Goal: Task Accomplishment & Management: Use online tool/utility

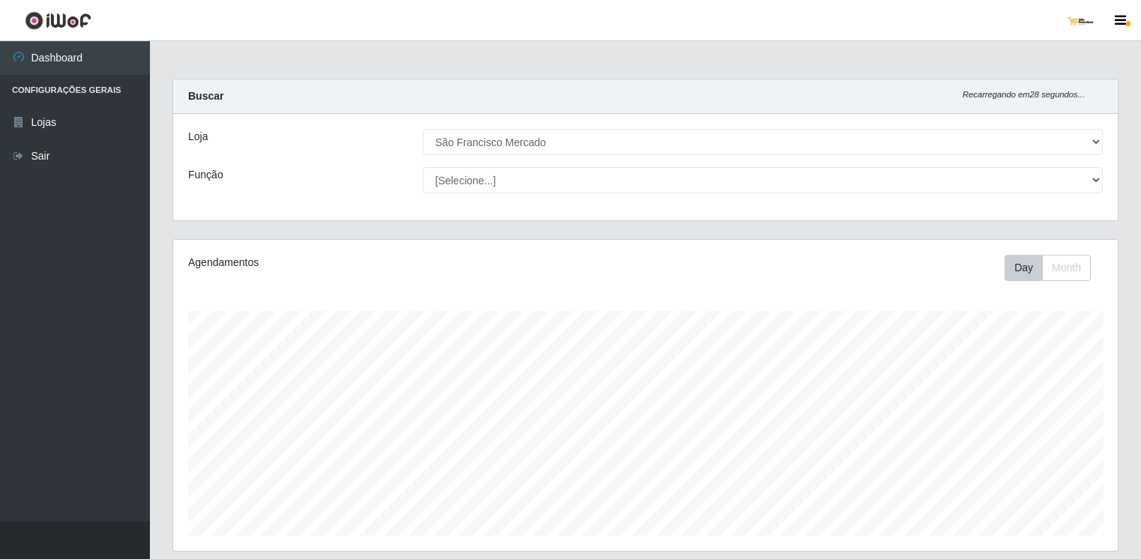
select select "168"
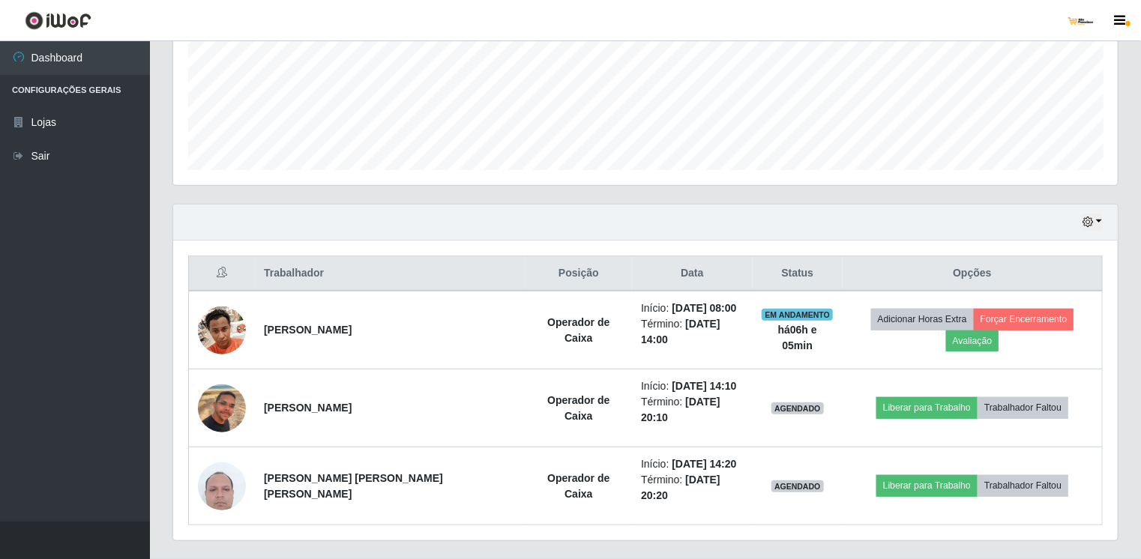
scroll to position [311, 944]
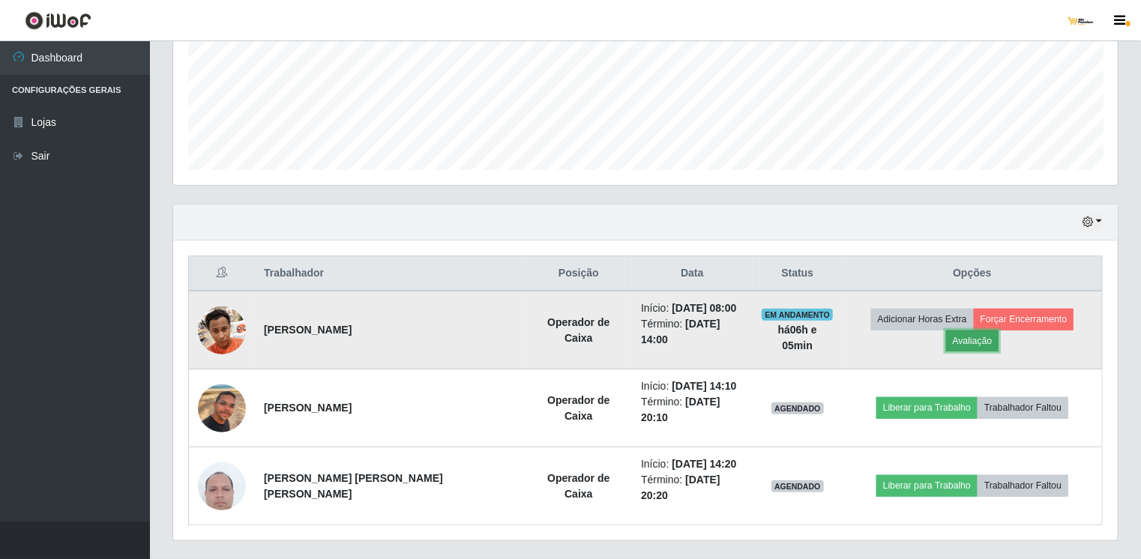
drag, startPoint x: 0, startPoint y: 0, endPoint x: 1058, endPoint y: 325, distance: 1106.9
click at [999, 331] on button "Avaliação" at bounding box center [972, 341] width 53 height 21
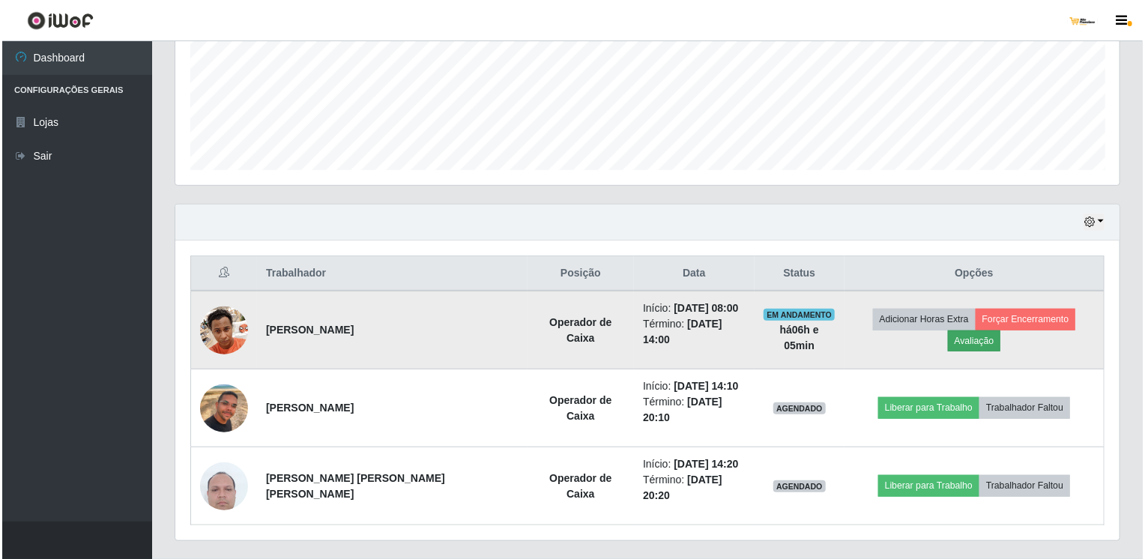
scroll to position [311, 938]
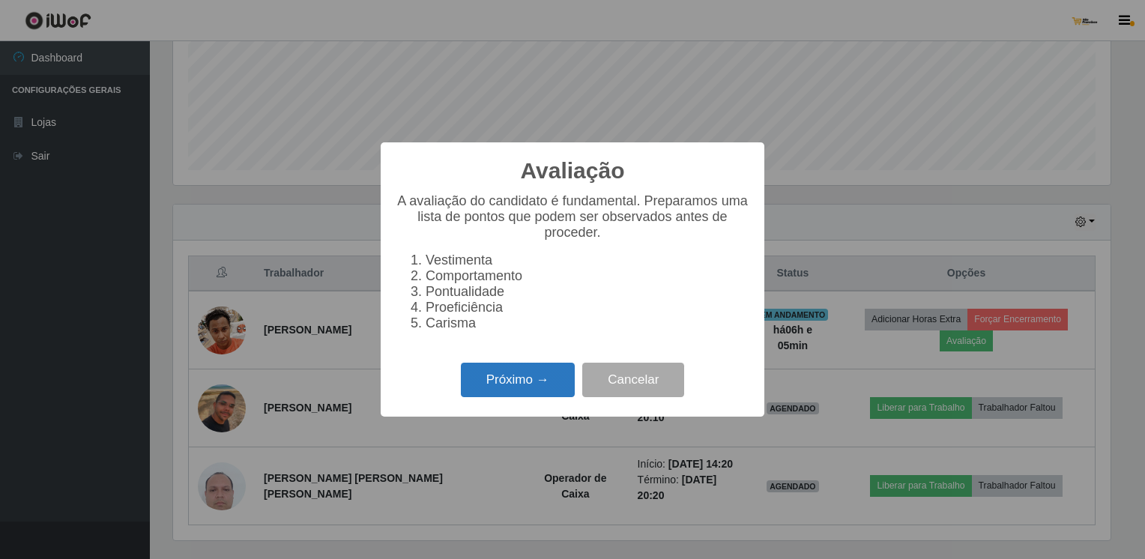
click at [527, 381] on button "Próximo →" at bounding box center [518, 380] width 114 height 35
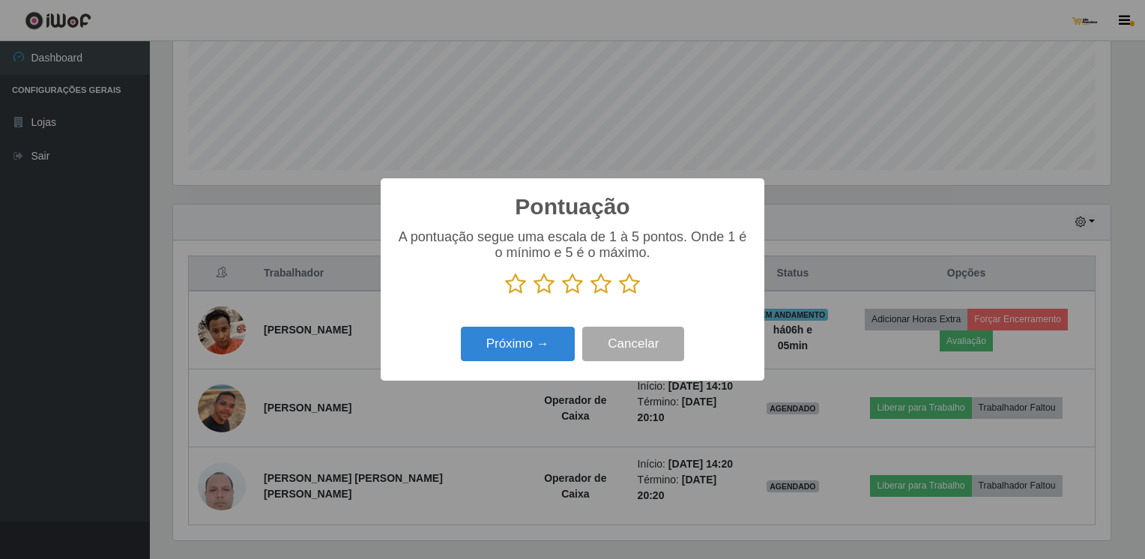
drag, startPoint x: 627, startPoint y: 289, endPoint x: 607, endPoint y: 313, distance: 30.9
click at [626, 291] on icon at bounding box center [629, 284] width 21 height 22
click at [619, 295] on input "radio" at bounding box center [619, 295] width 0 height 0
click at [558, 346] on button "Próximo →" at bounding box center [518, 344] width 114 height 35
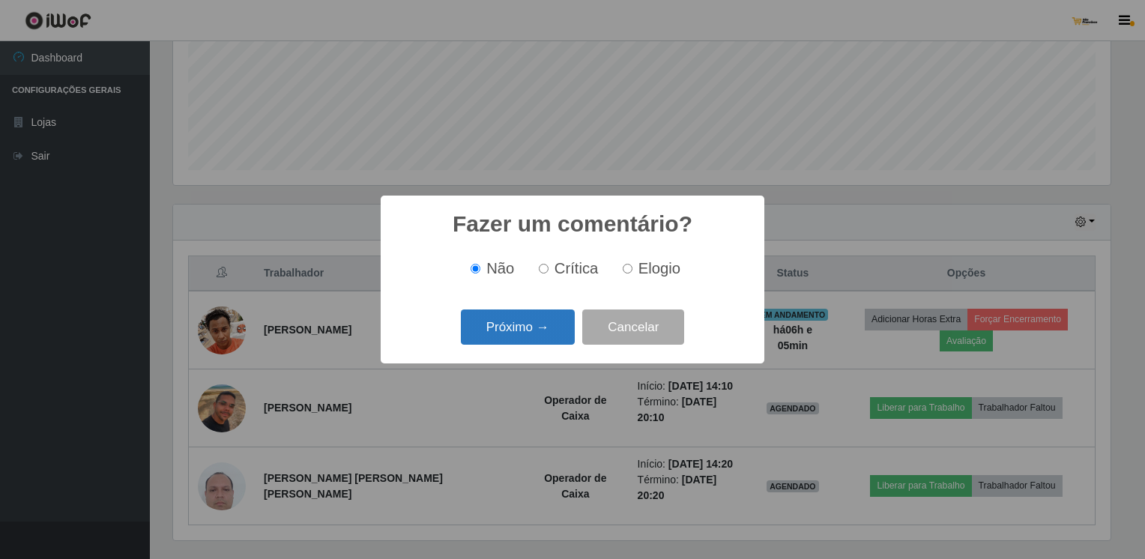
click at [564, 331] on button "Próximo →" at bounding box center [518, 327] width 114 height 35
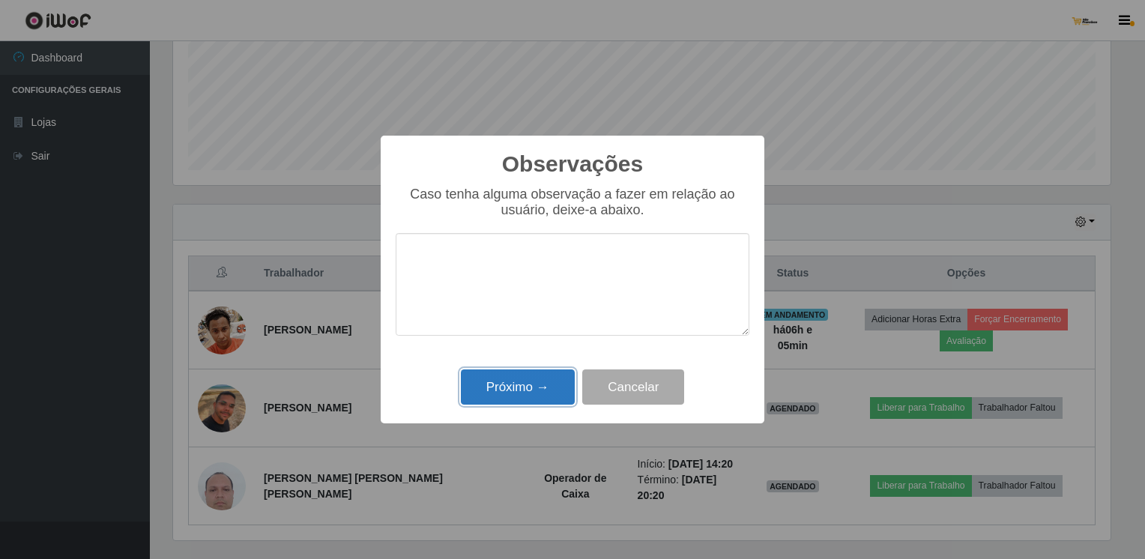
click at [535, 372] on button "Próximo →" at bounding box center [518, 387] width 114 height 35
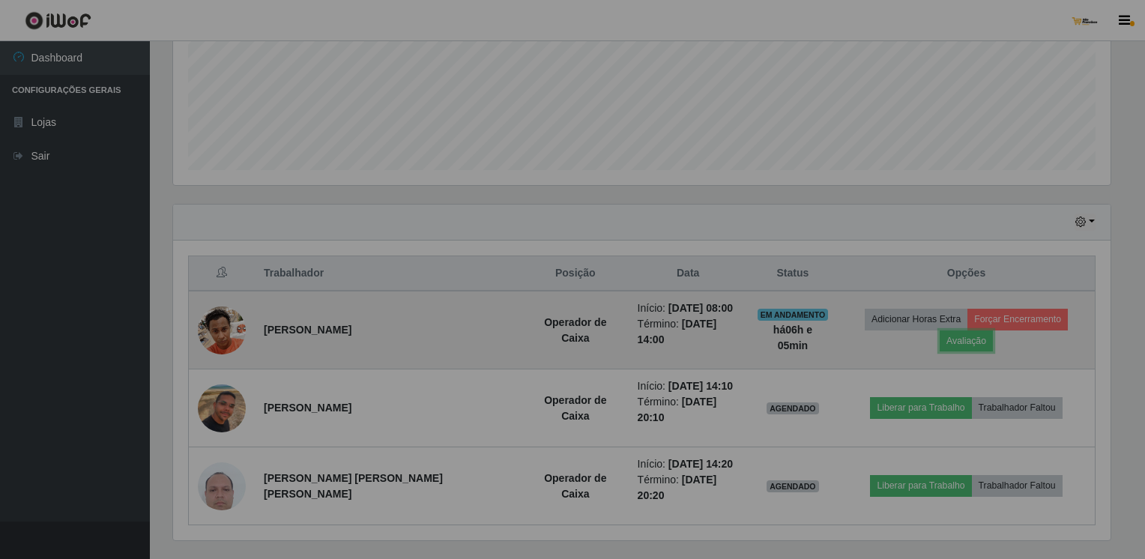
scroll to position [311, 944]
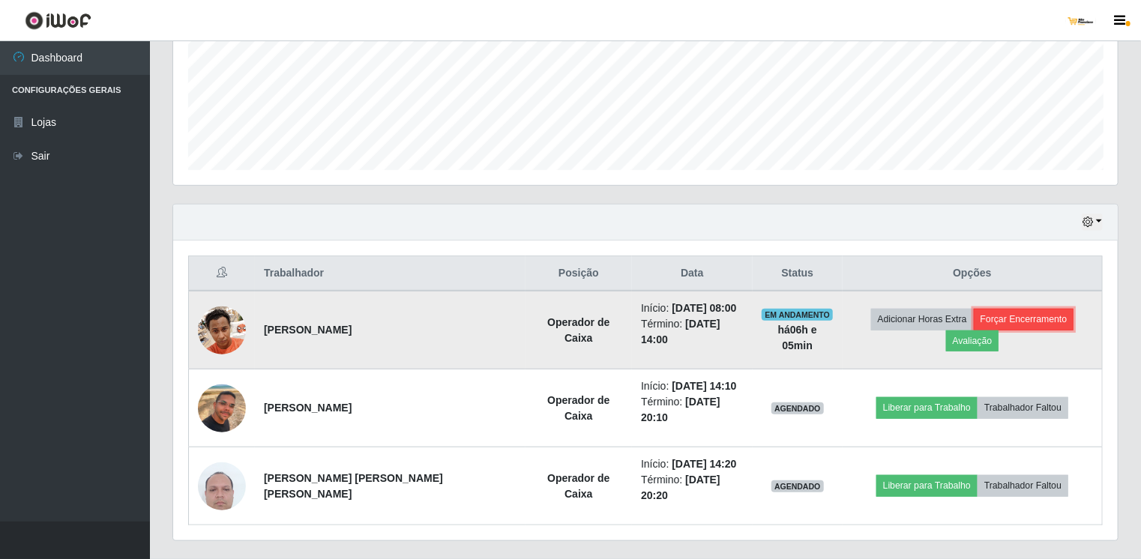
click at [985, 313] on button "Forçar Encerramento" at bounding box center [1024, 319] width 100 height 21
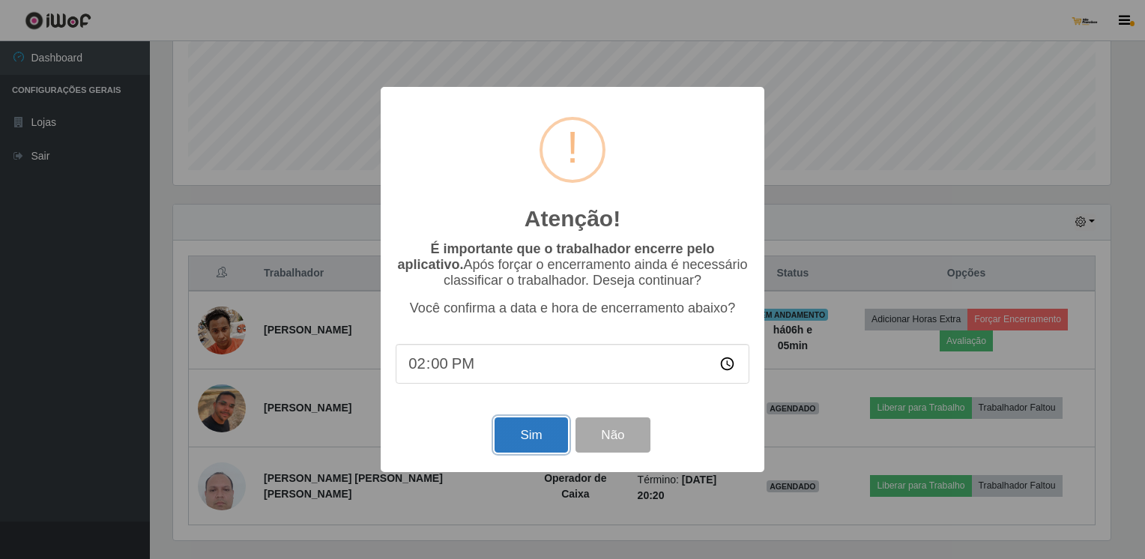
click at [540, 435] on button "Sim" at bounding box center [531, 434] width 73 height 35
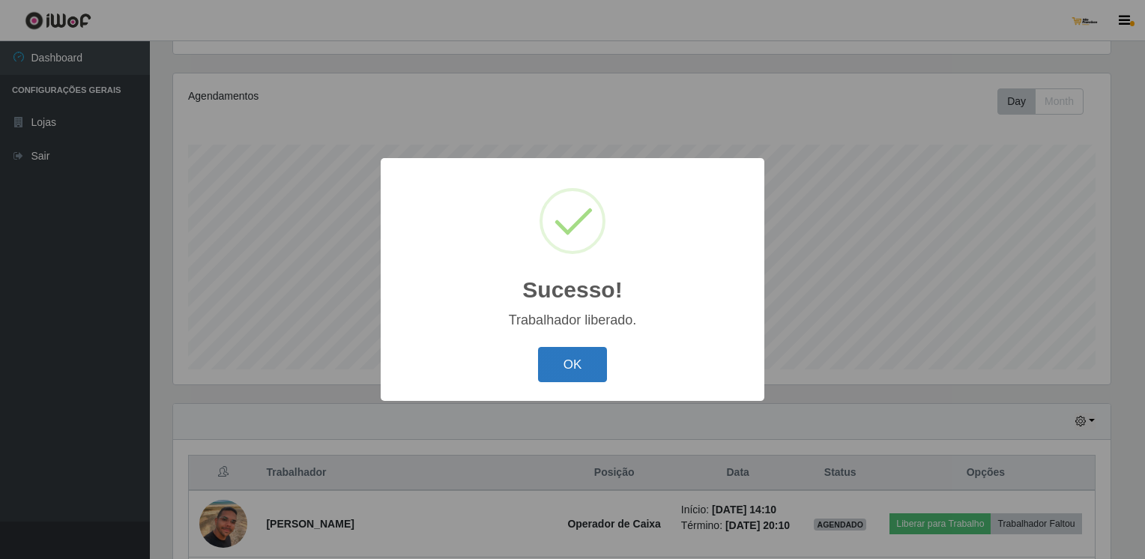
click at [578, 374] on button "OK" at bounding box center [573, 364] width 70 height 35
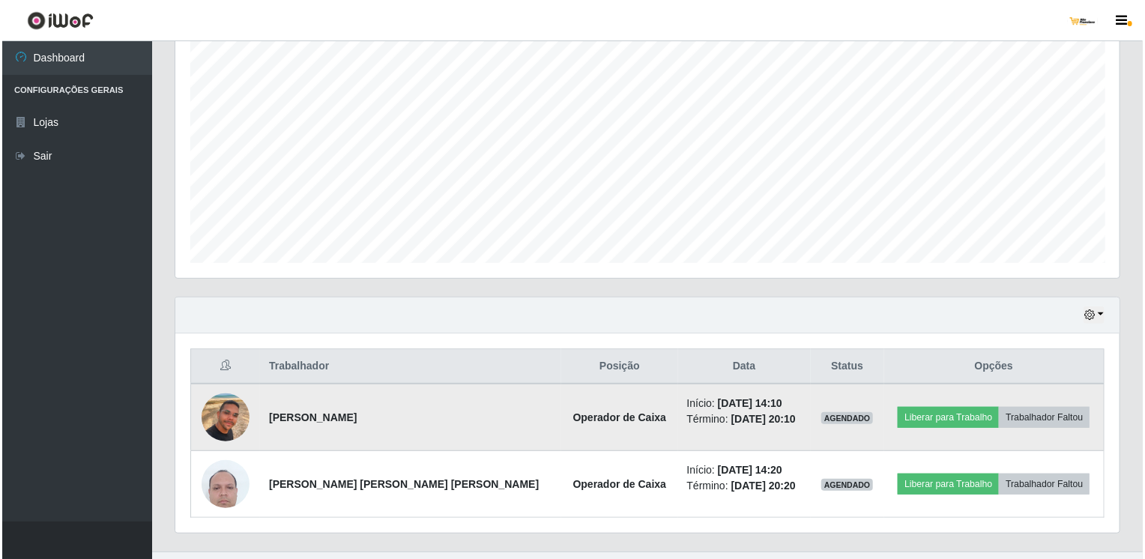
scroll to position [300, 0]
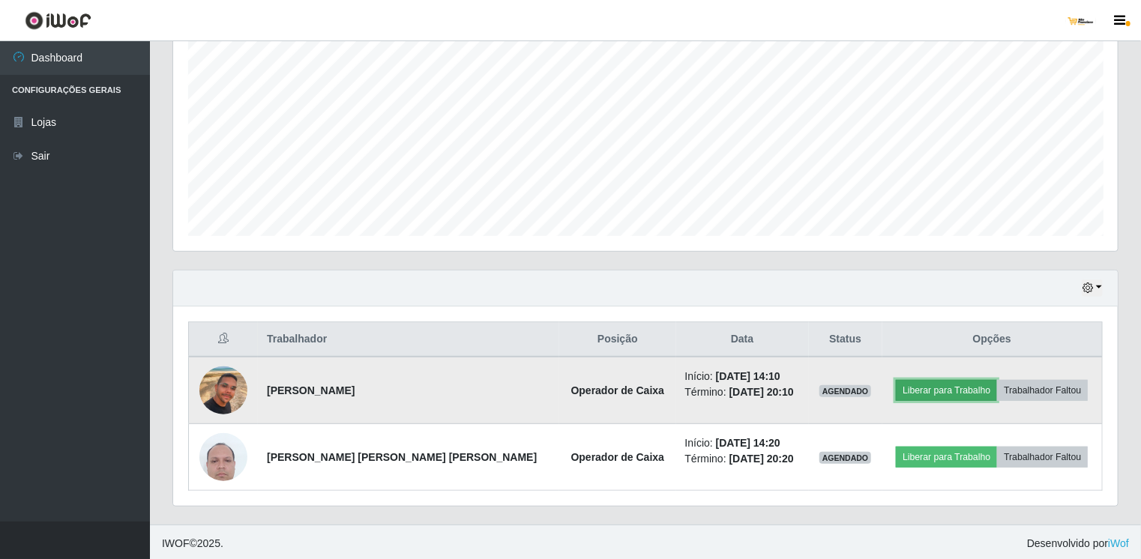
click at [938, 390] on button "Liberar para Trabalho" at bounding box center [946, 390] width 101 height 21
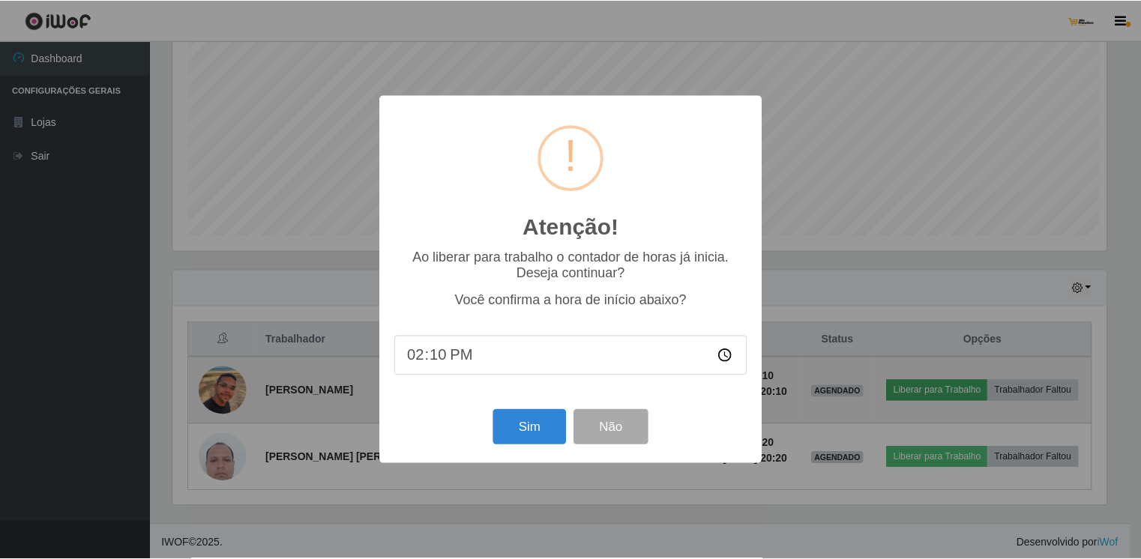
scroll to position [311, 938]
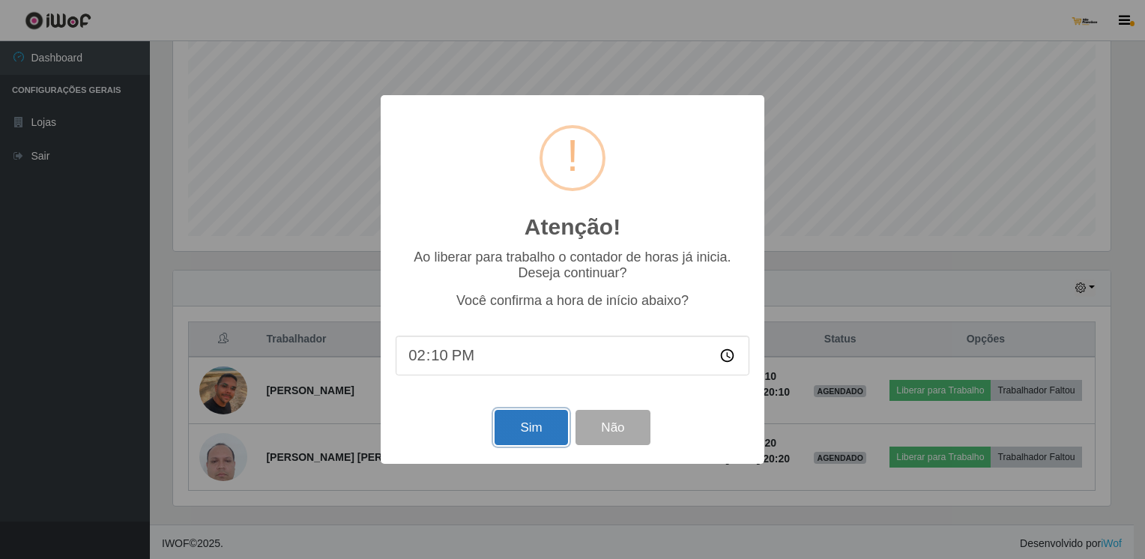
click at [538, 435] on button "Sim" at bounding box center [531, 427] width 73 height 35
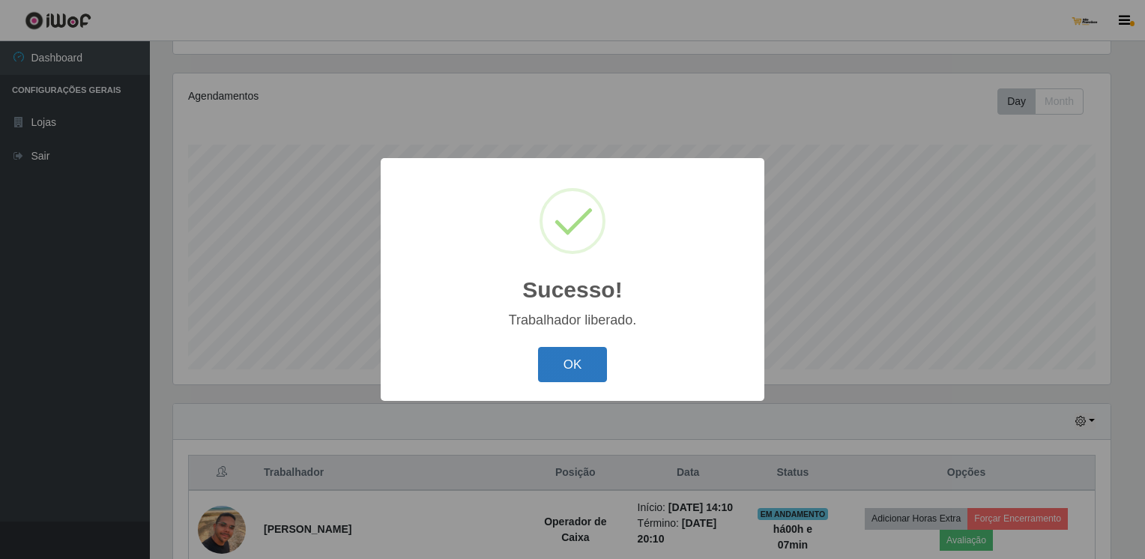
click at [600, 364] on button "OK" at bounding box center [573, 364] width 70 height 35
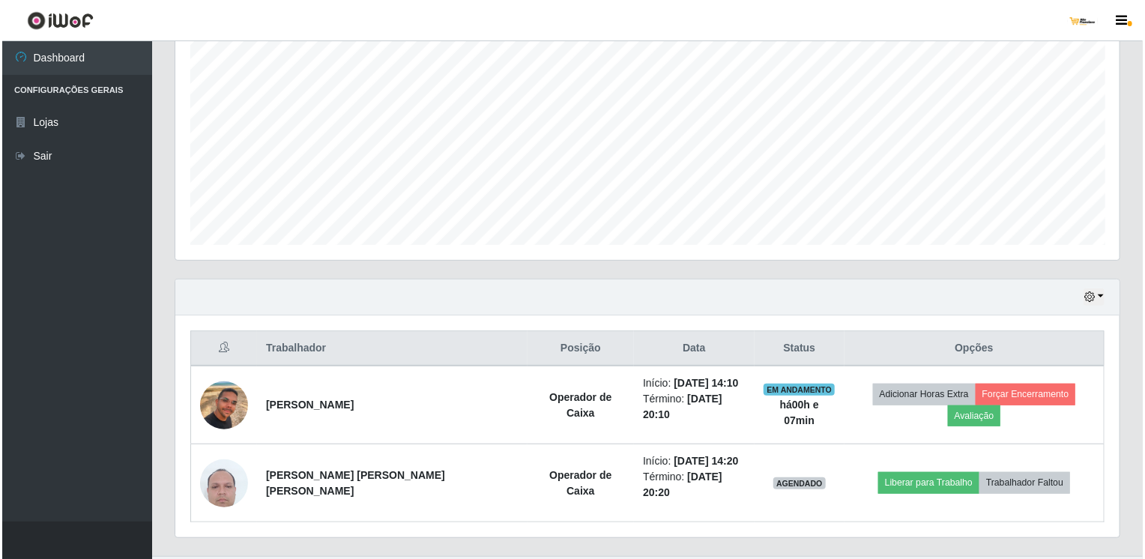
scroll to position [300, 0]
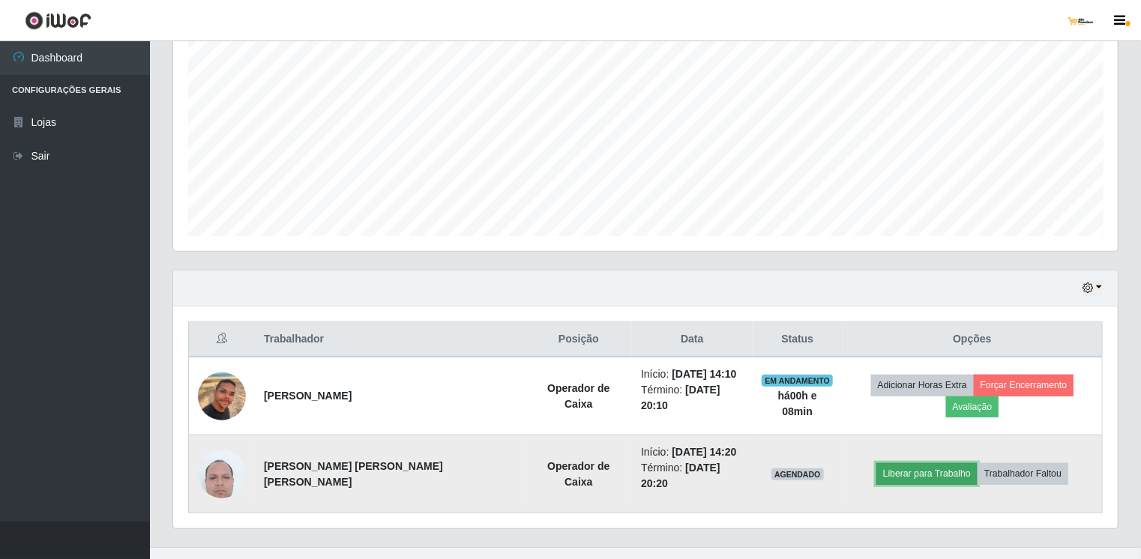
click at [876, 463] on button "Liberar para Trabalho" at bounding box center [926, 473] width 101 height 21
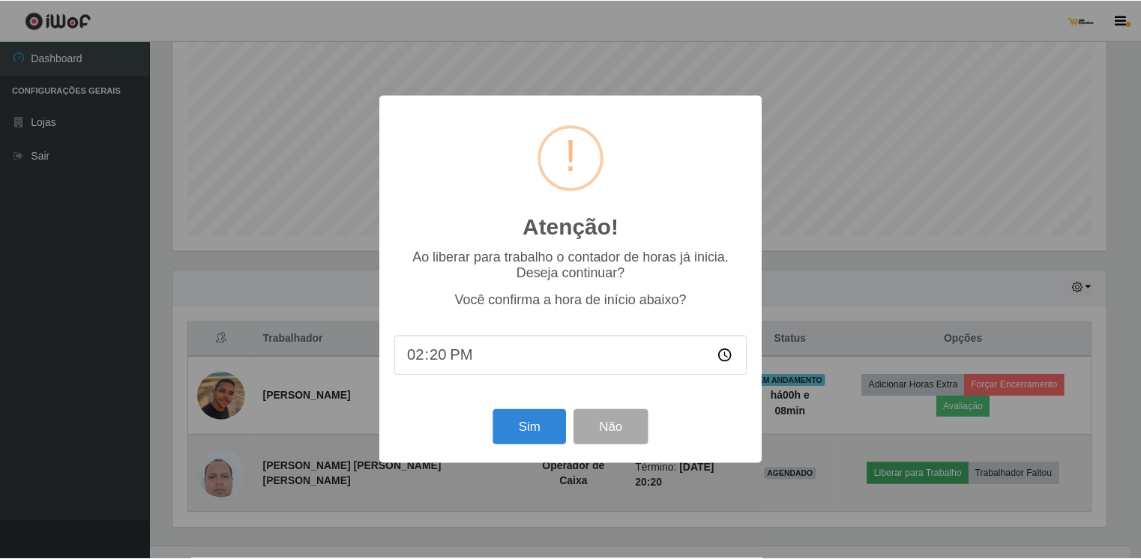
scroll to position [311, 938]
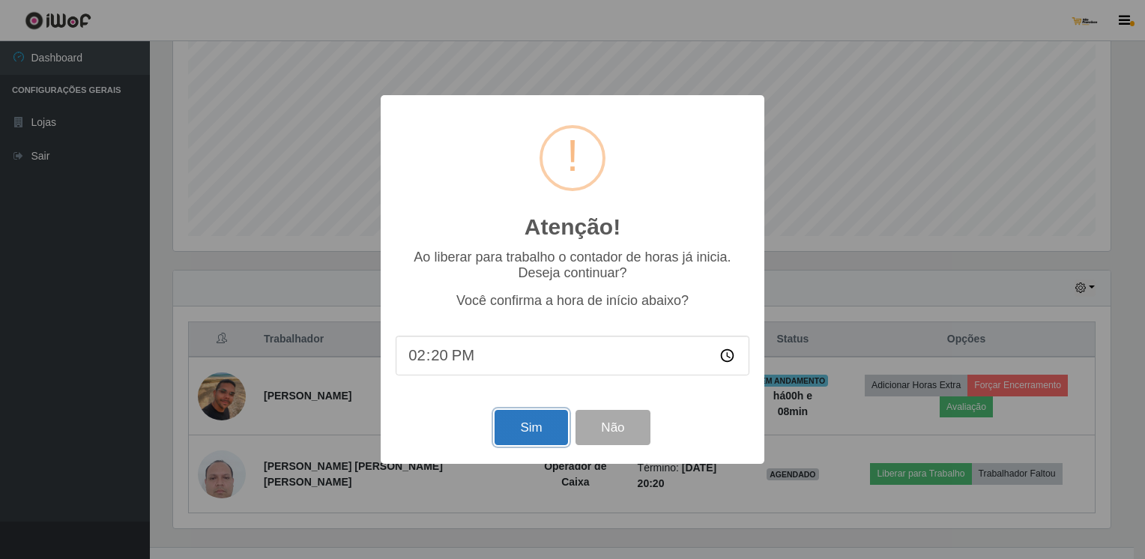
click at [545, 424] on button "Sim" at bounding box center [531, 427] width 73 height 35
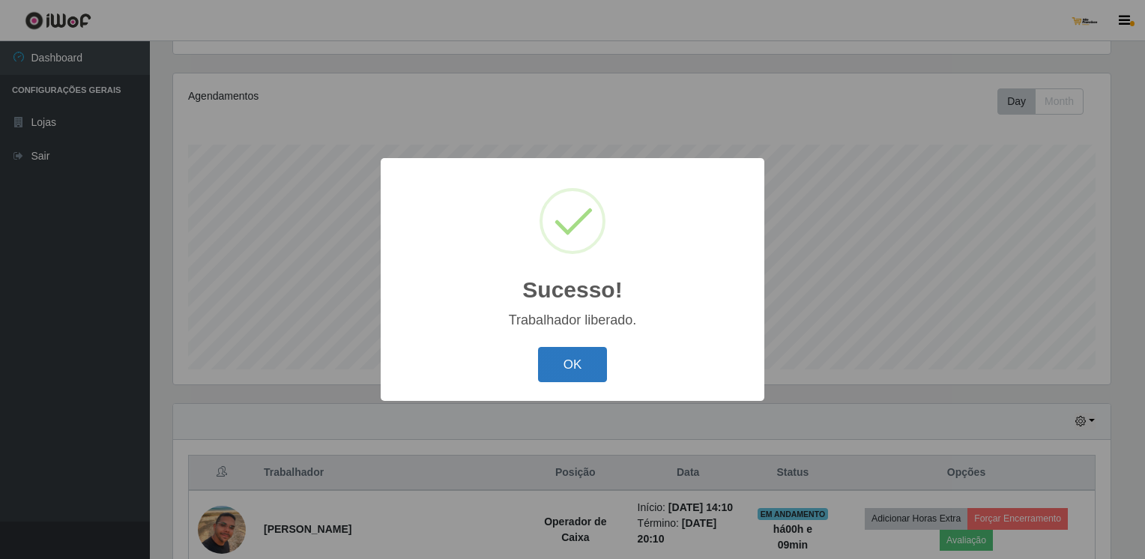
click at [591, 370] on button "OK" at bounding box center [573, 364] width 70 height 35
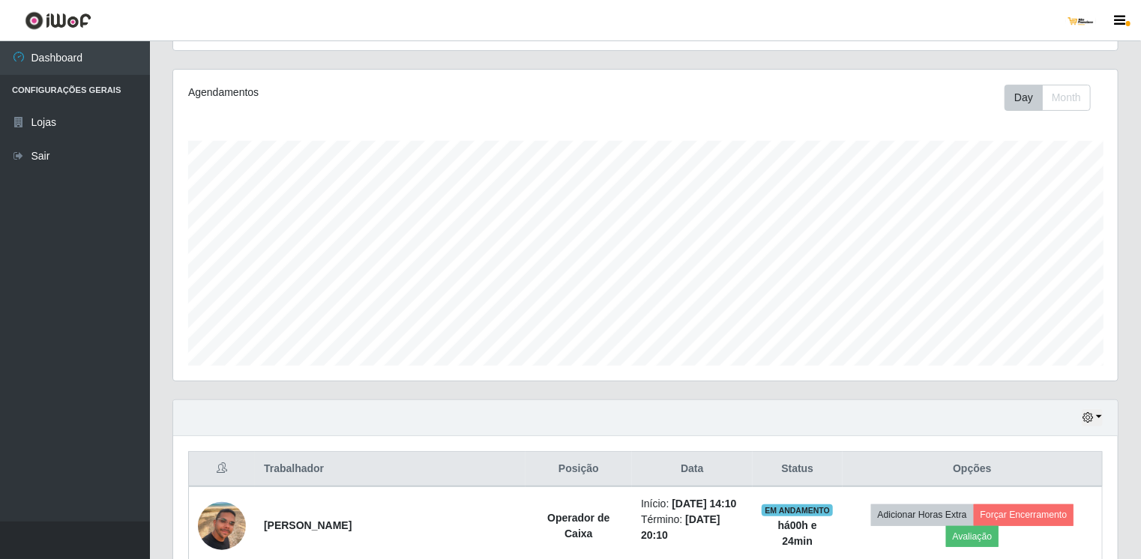
scroll to position [300, 0]
